Goal: Navigation & Orientation: Find specific page/section

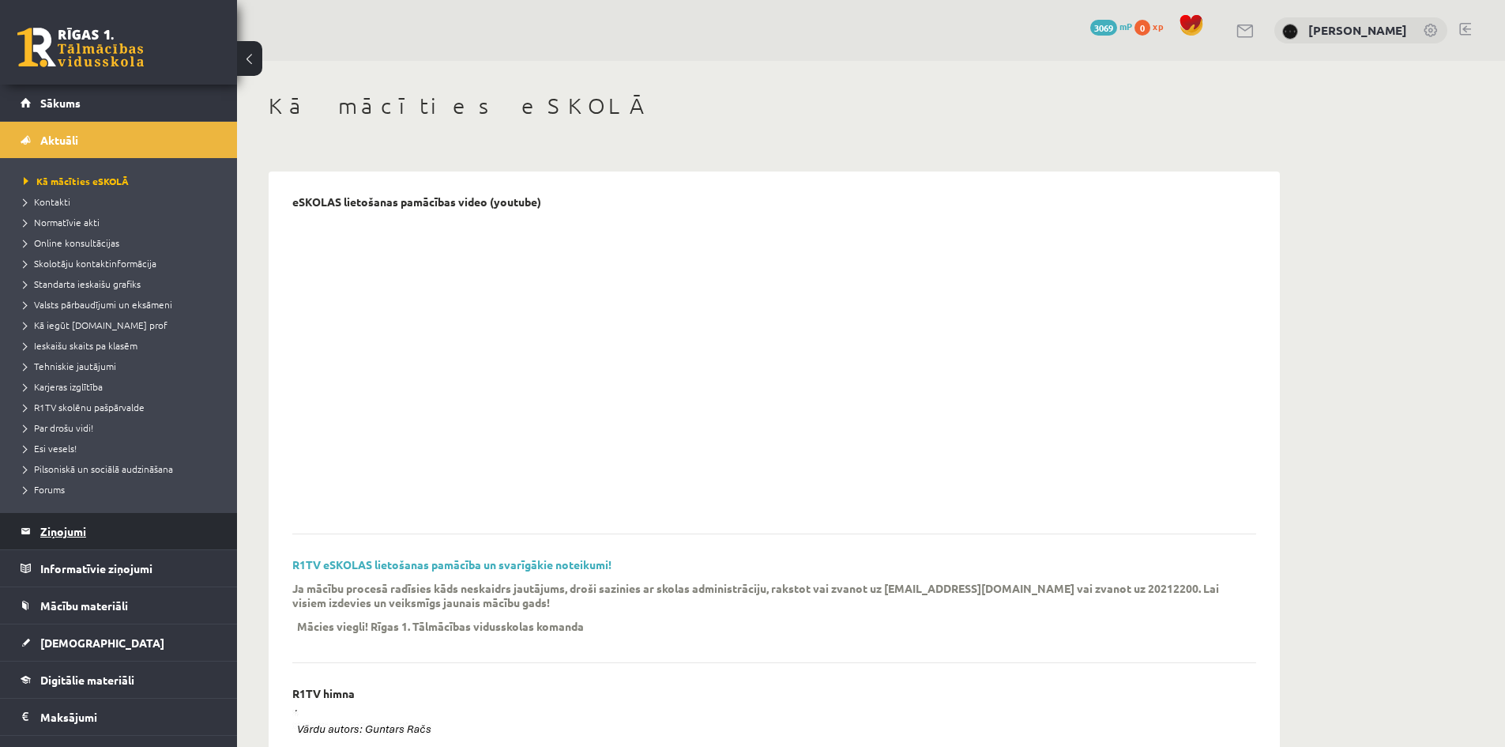
click at [92, 522] on legend "Ziņojumi 0" at bounding box center [128, 531] width 177 height 36
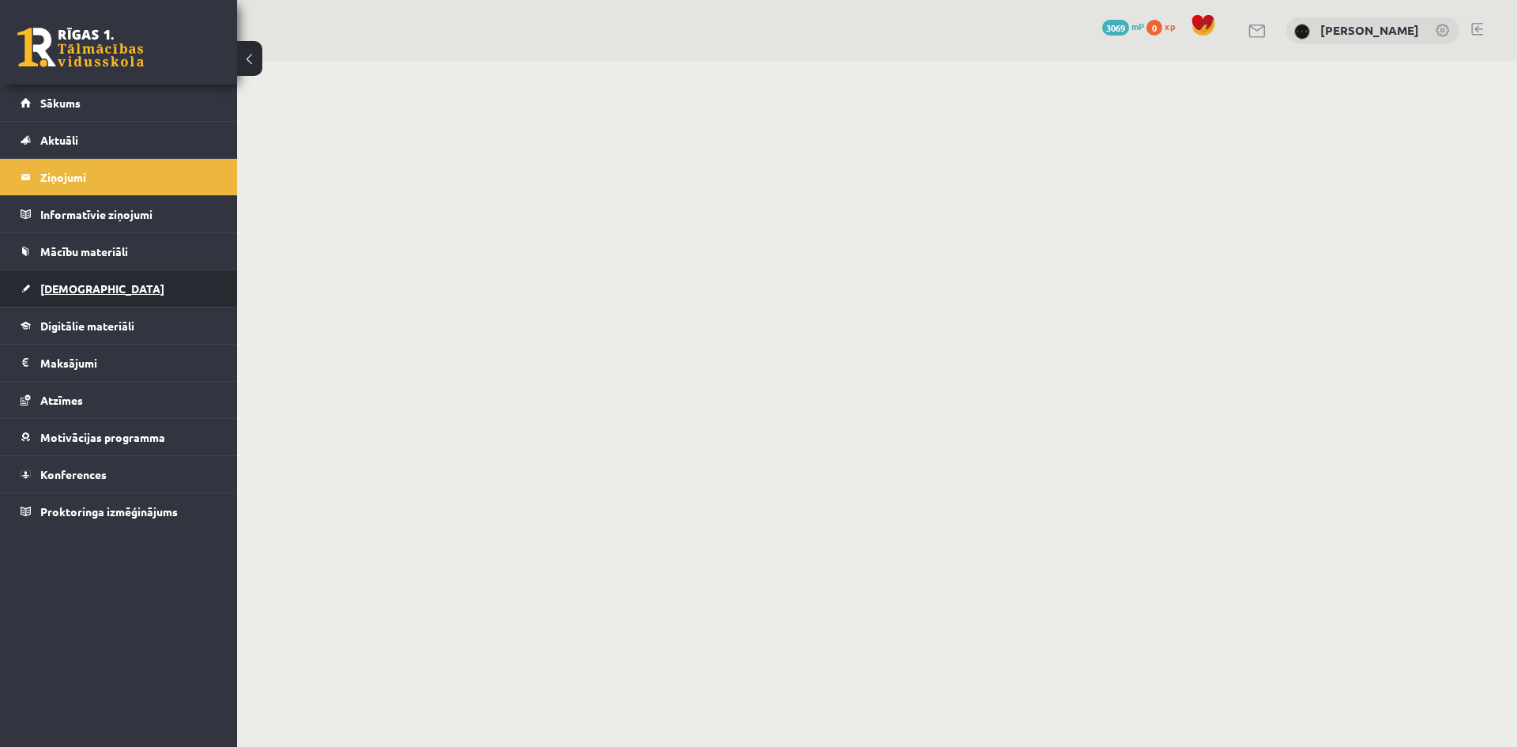
click at [108, 278] on link "[DEMOGRAPHIC_DATA]" at bounding box center [119, 288] width 197 height 36
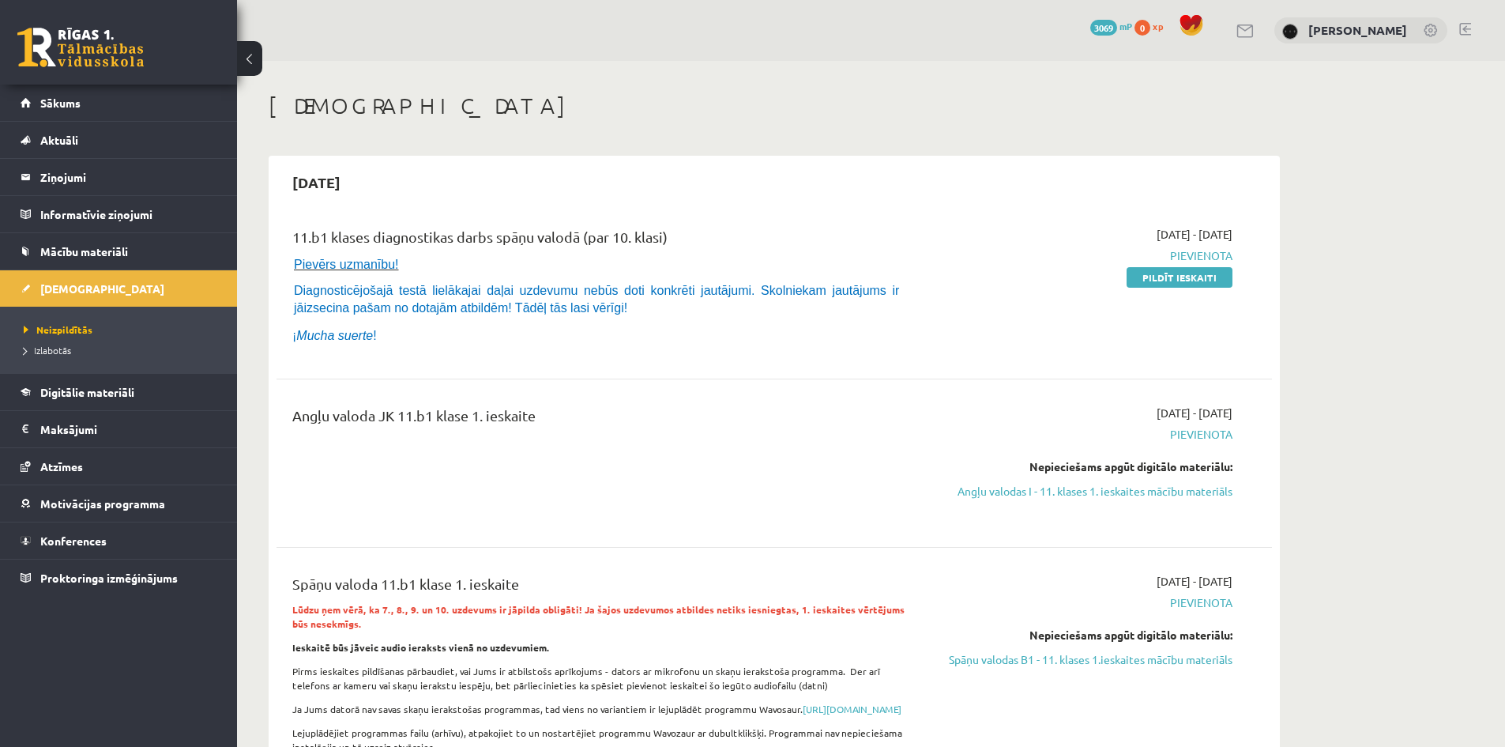
scroll to position [158, 0]
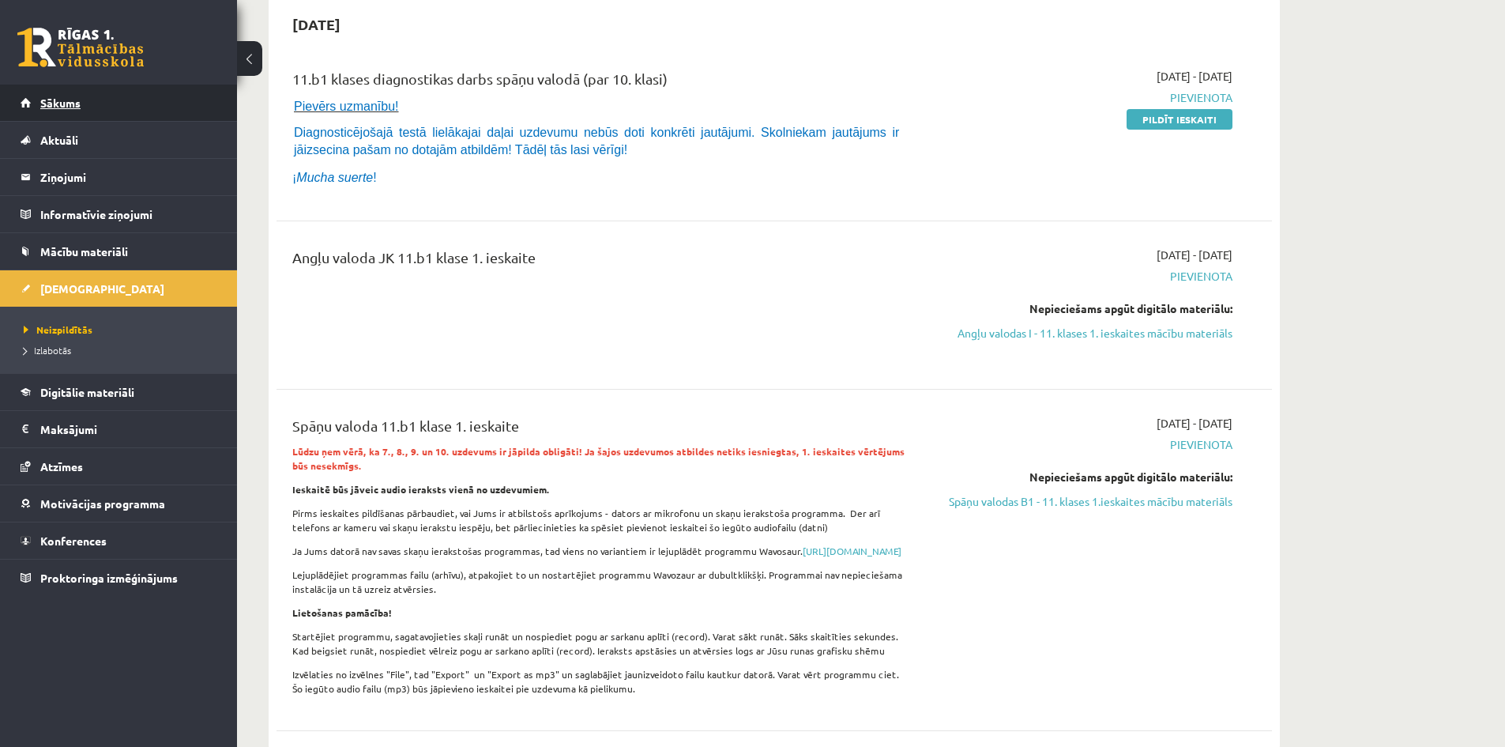
click at [139, 87] on link "Sākums" at bounding box center [119, 103] width 197 height 36
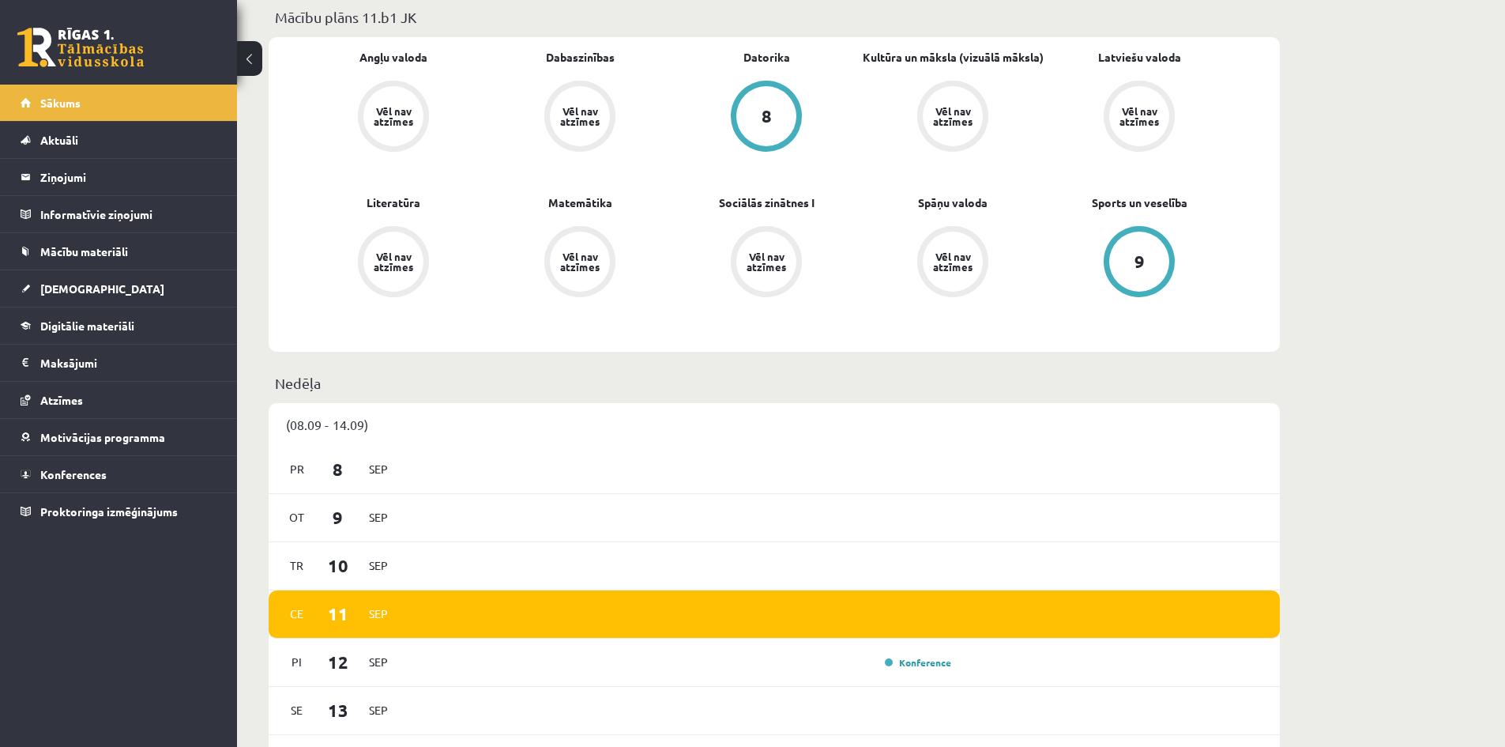
scroll to position [158, 0]
